Goal: Find specific page/section

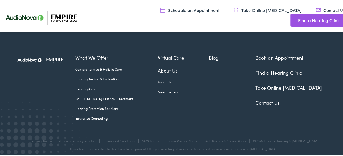
scroll to position [246, 0]
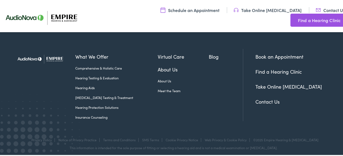
click at [163, 66] on link "About Us" at bounding box center [183, 68] width 51 height 7
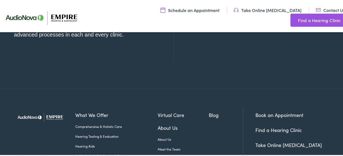
scroll to position [660, 0]
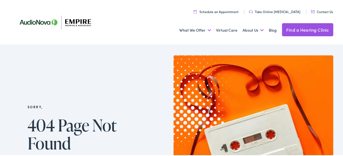
click at [321, 11] on link "Contact Us" at bounding box center [322, 10] width 22 height 5
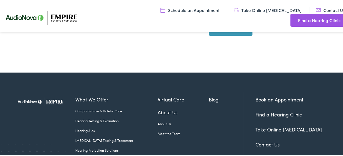
scroll to position [273, 0]
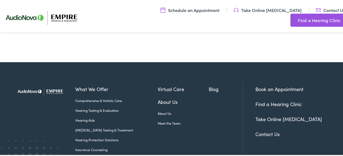
click at [62, 15] on img at bounding box center [45, 17] width 90 height 32
